Goal: Task Accomplishment & Management: Use online tool/utility

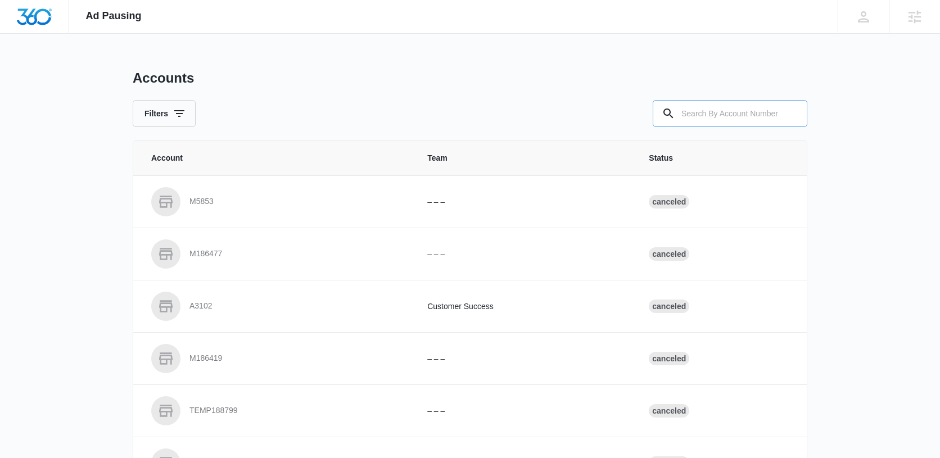
click at [755, 116] on input "text" at bounding box center [730, 113] width 155 height 27
paste input "M335245"
type input "M335245"
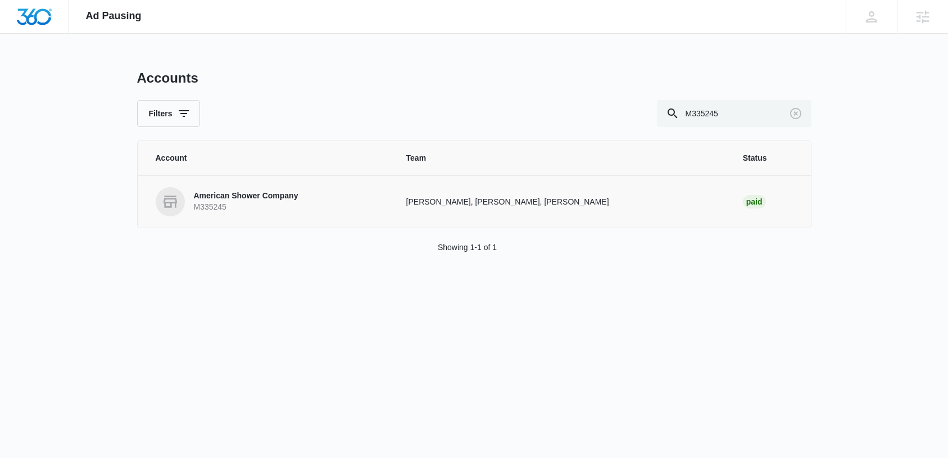
click at [242, 198] on p "American Shower Company" at bounding box center [246, 196] width 105 height 11
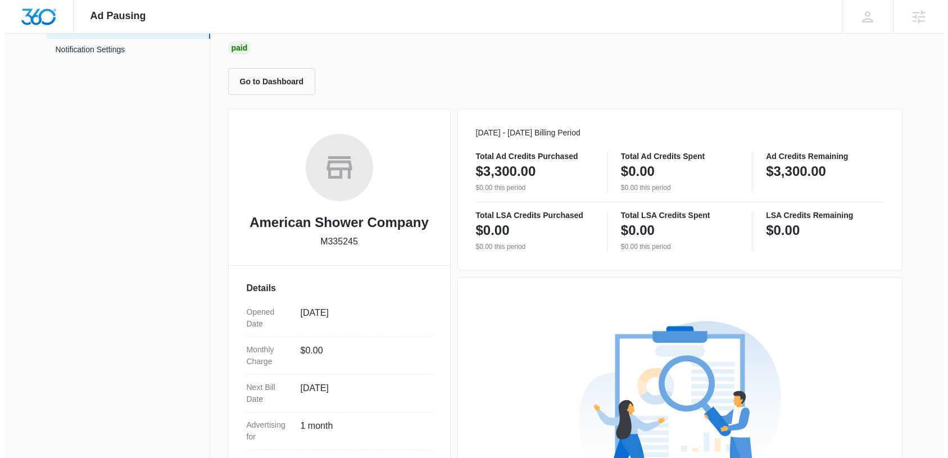
scroll to position [258, 0]
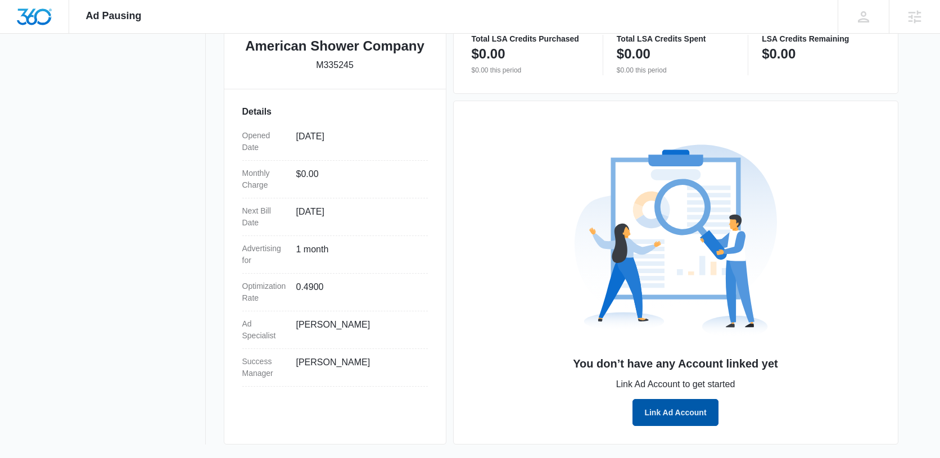
click at [677, 410] on button "Link Ad Account" at bounding box center [674, 412] width 85 height 27
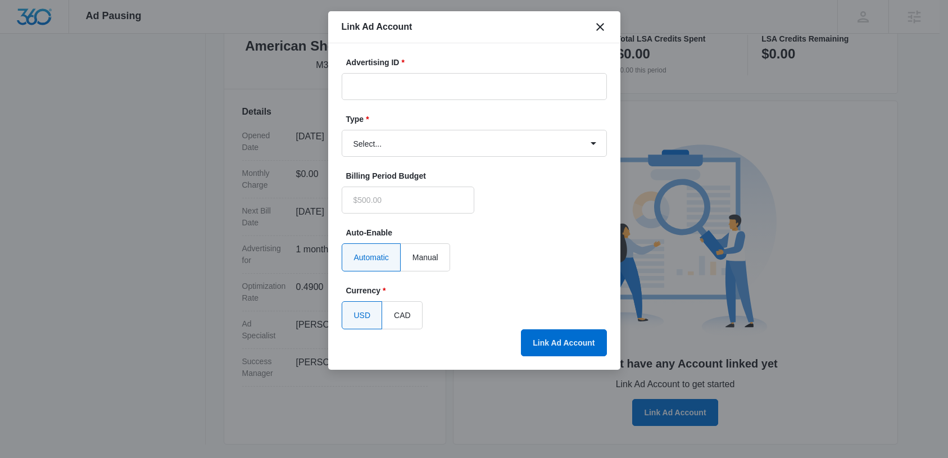
type input "$0.00"
click at [439, 84] on input "Advertising ID *" at bounding box center [474, 86] width 265 height 27
paste input "645358801949811"
type input "645358801949811"
click at [454, 141] on select "Select... Bing Ads Facebook Ads Google Ads" at bounding box center [474, 143] width 265 height 27
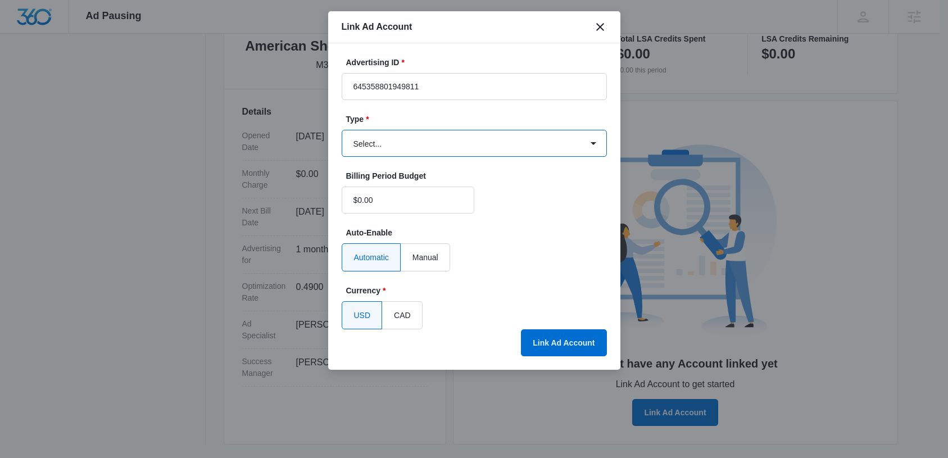
select select "facebook"
click at [342, 130] on select "Select... Bing Ads Facebook Ads Google Ads" at bounding box center [474, 143] width 265 height 27
drag, startPoint x: 563, startPoint y: 342, endPoint x: 590, endPoint y: 340, distance: 27.0
click at [563, 342] on button "Link Ad Account" at bounding box center [563, 342] width 85 height 27
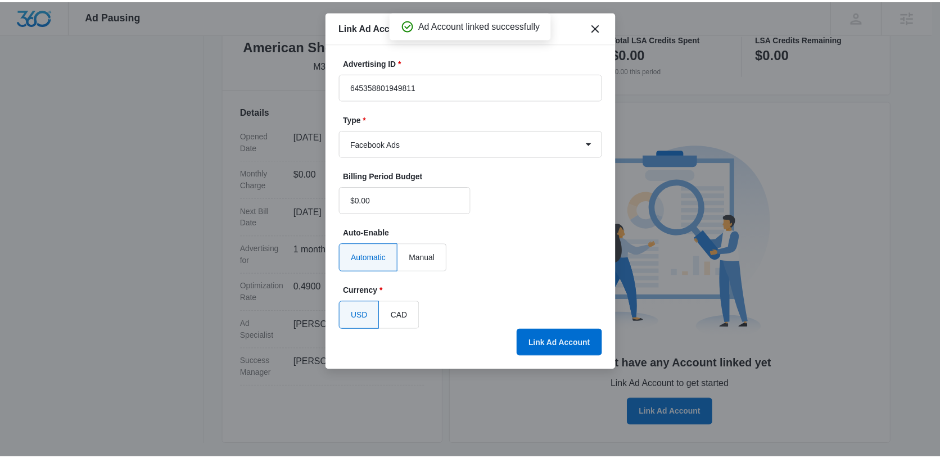
scroll to position [219, 0]
